Goal: Information Seeking & Learning: Compare options

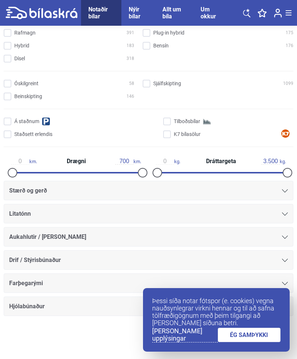
scroll to position [154, 0]
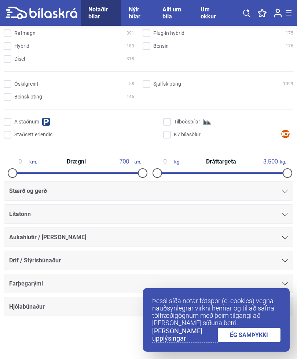
click at [285, 191] on icon at bounding box center [285, 190] width 6 height 3
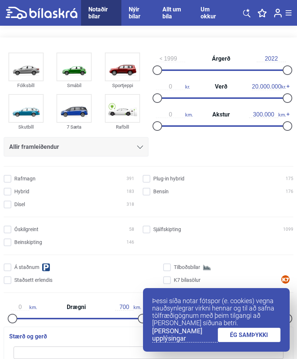
scroll to position [0, 0]
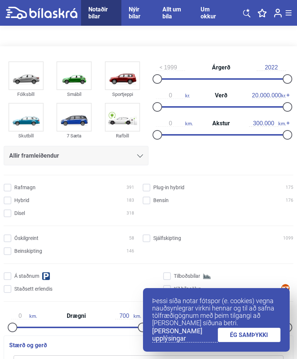
click at [187, 108] on div at bounding box center [221, 106] width 130 height 1
type input "1.700.000"
type input "12.200.000"
type input "0"
type input "1.000.000"
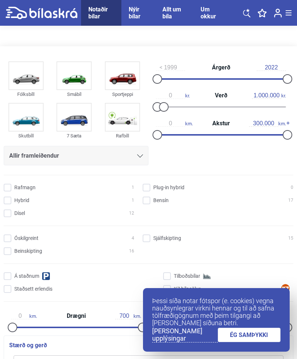
click at [247, 336] on link "ÉG SAMÞYKKI" at bounding box center [249, 335] width 63 height 14
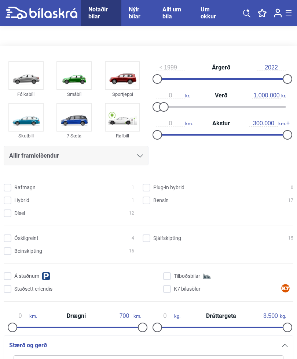
click at [27, 78] on img at bounding box center [26, 75] width 34 height 27
checkbox input "true"
click at [230, 253] on div "Óskilgreint 0 Sjálfskipting 11 Beinskipting 12 Á staðnum Tilboðsbílar Staðsett …" at bounding box center [149, 270] width 290 height 76
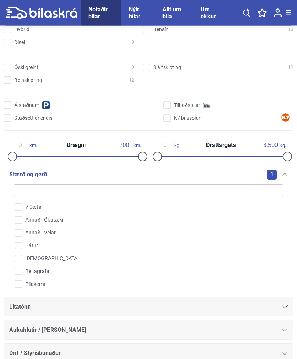
scroll to position [171, 0]
click at [72, 186] on input "search" at bounding box center [149, 190] width 270 height 12
type input "D"
checkbox input "false"
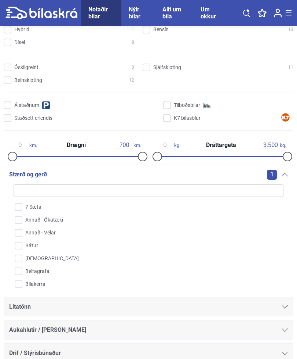
checkbox input "false"
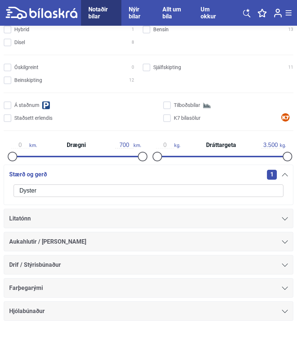
type input "Dyster"
click button "hreinsa síu" at bounding box center [0, 0] width 0 height 0
type input "2022"
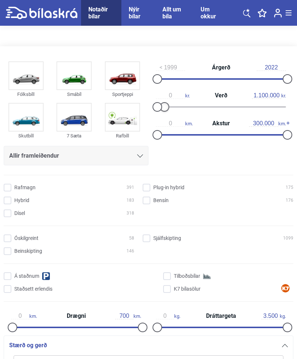
type input "1.000.000"
click button "hreinsa síu" at bounding box center [0, 0] width 0 height 0
type input "2022"
click button "1373 niðurstöður" at bounding box center [0, 0] width 0 height 0
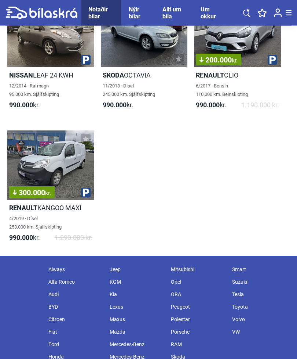
scroll to position [1846, 0]
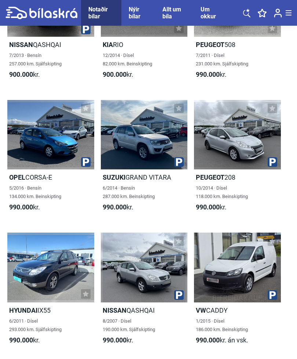
scroll to position [1313, 0]
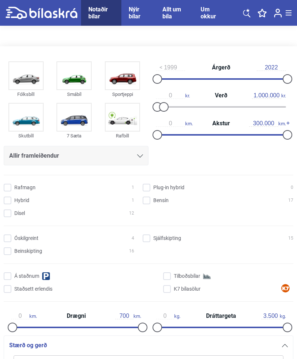
type input "20.000.000"
